Goal: Task Accomplishment & Management: Manage account settings

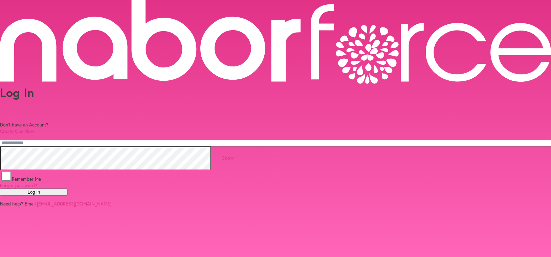
type input "**********"
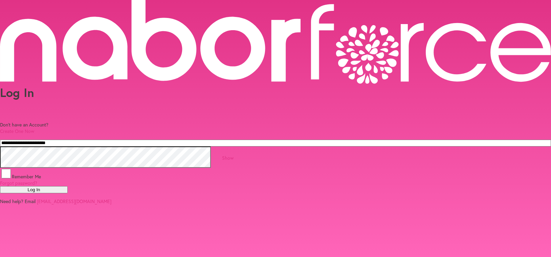
click at [68, 186] on button "Log In" at bounding box center [34, 189] width 68 height 7
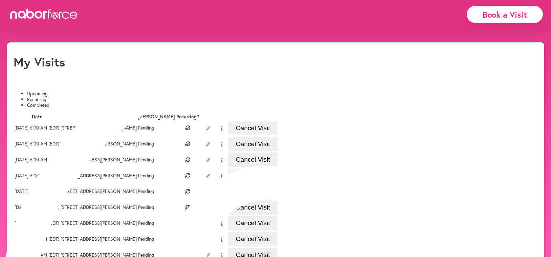
click at [161, 102] on li "Completed" at bounding box center [282, 105] width 510 height 6
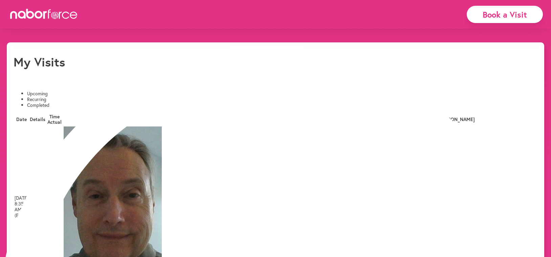
click at [34, 91] on li "Upcoming" at bounding box center [282, 94] width 510 height 6
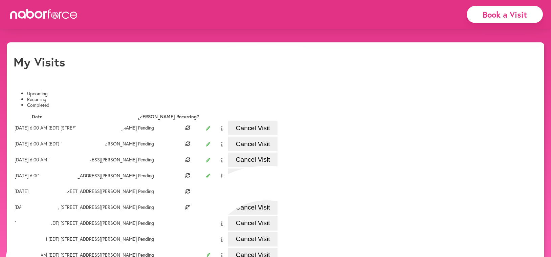
click at [277, 134] on button "Cancel Visit" at bounding box center [252, 127] width 49 height 15
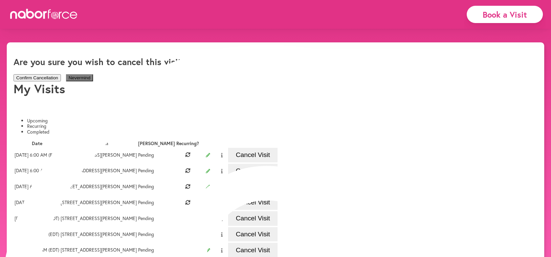
click at [61, 74] on button "Confirm Cancellation" at bounding box center [37, 77] width 47 height 7
